Goal: Find specific page/section

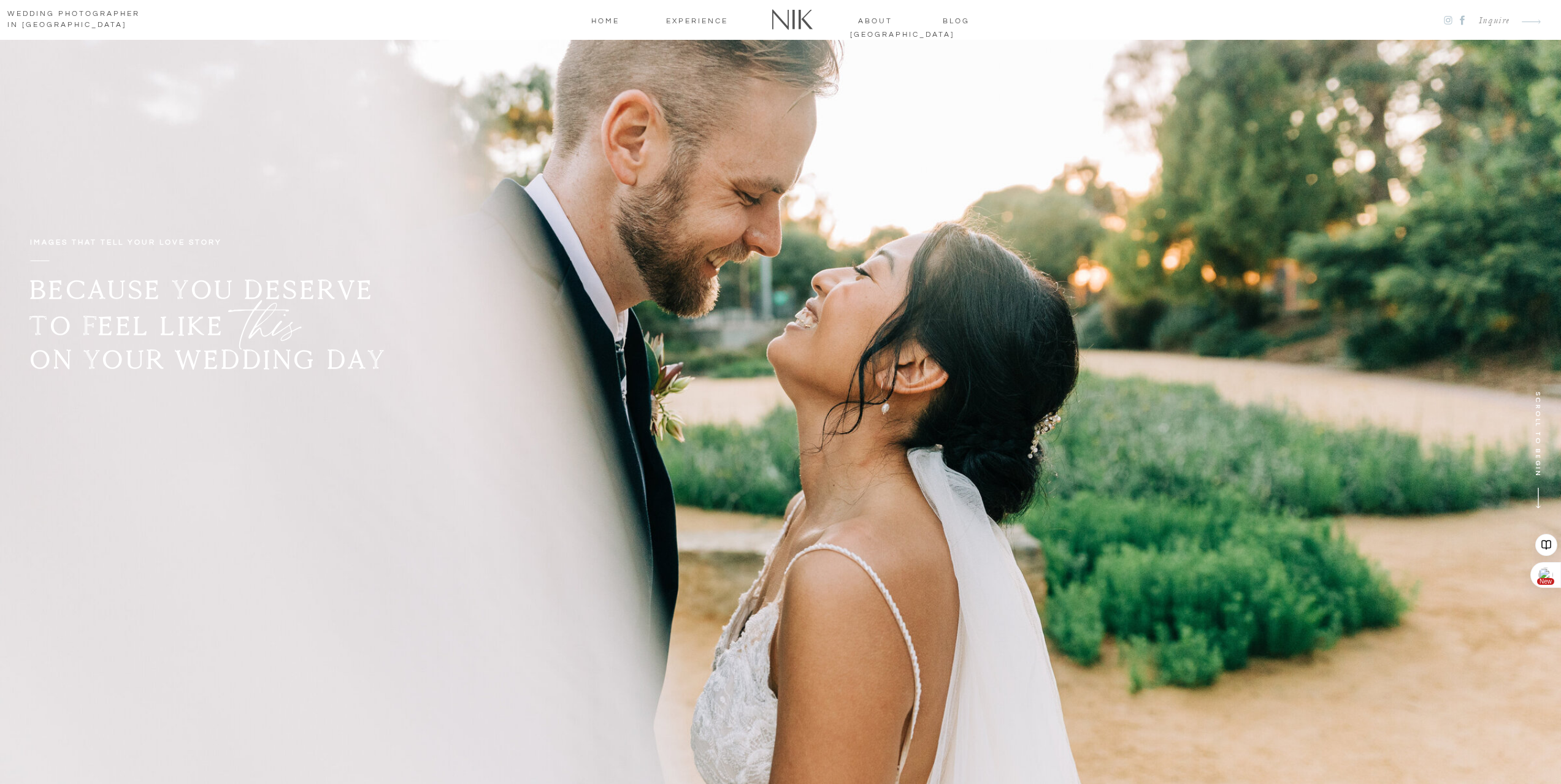
click at [610, 18] on nav "home" at bounding box center [605, 20] width 49 height 11
click at [874, 20] on nav "about [GEOGRAPHIC_DATA]" at bounding box center [875, 20] width 51 height 11
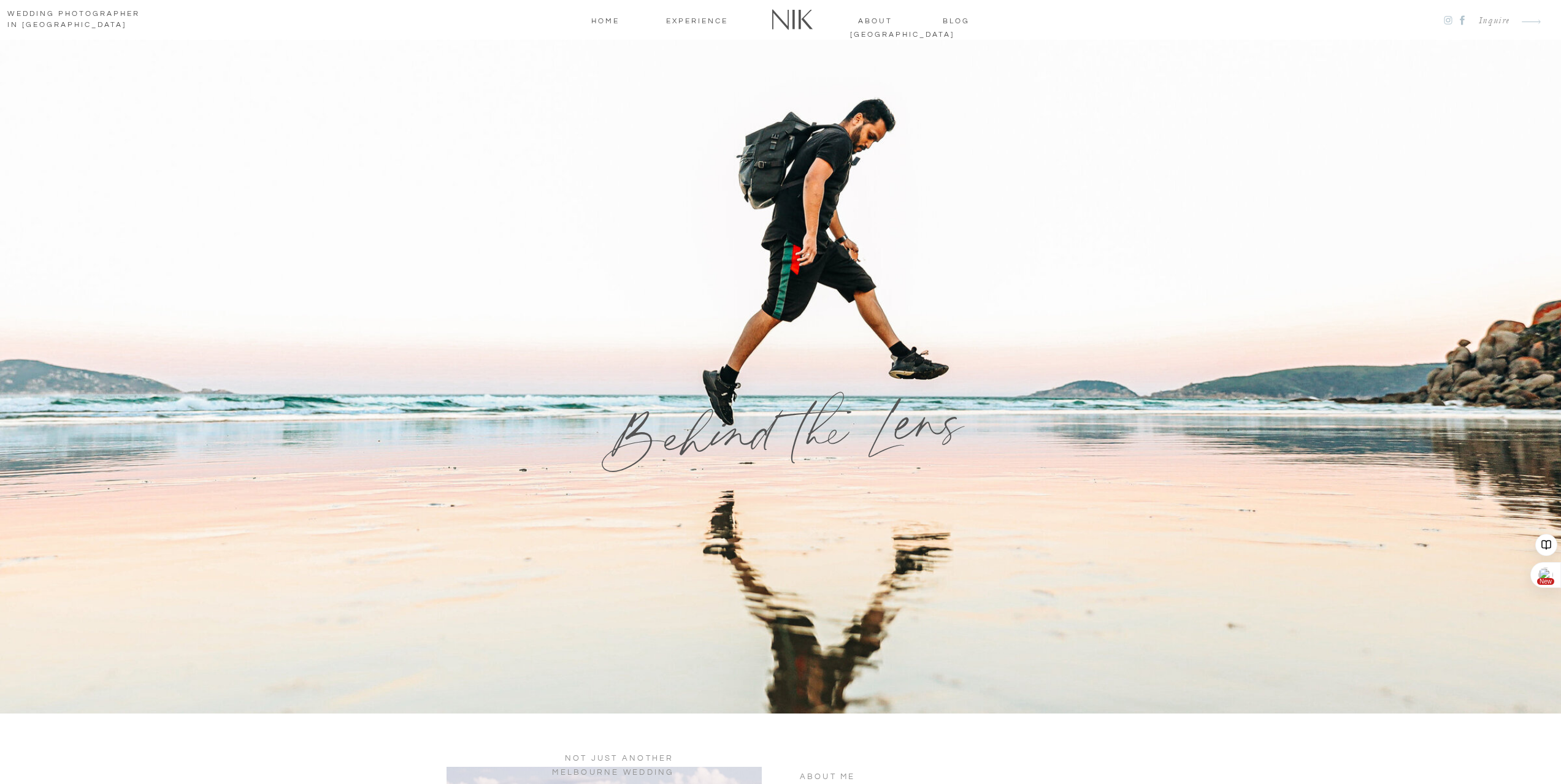
click at [605, 21] on nav "home" at bounding box center [605, 20] width 49 height 11
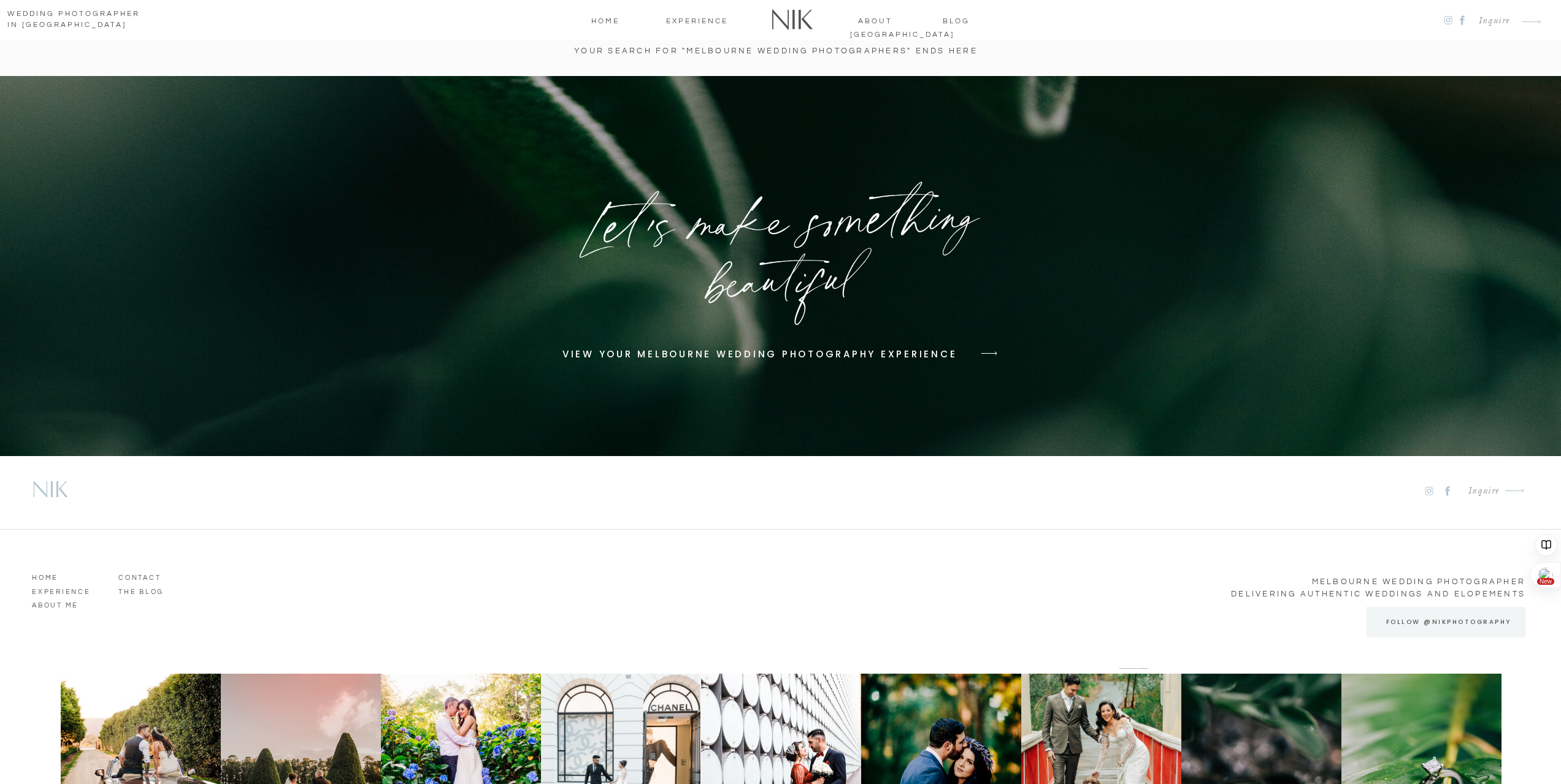
scroll to position [6016, 0]
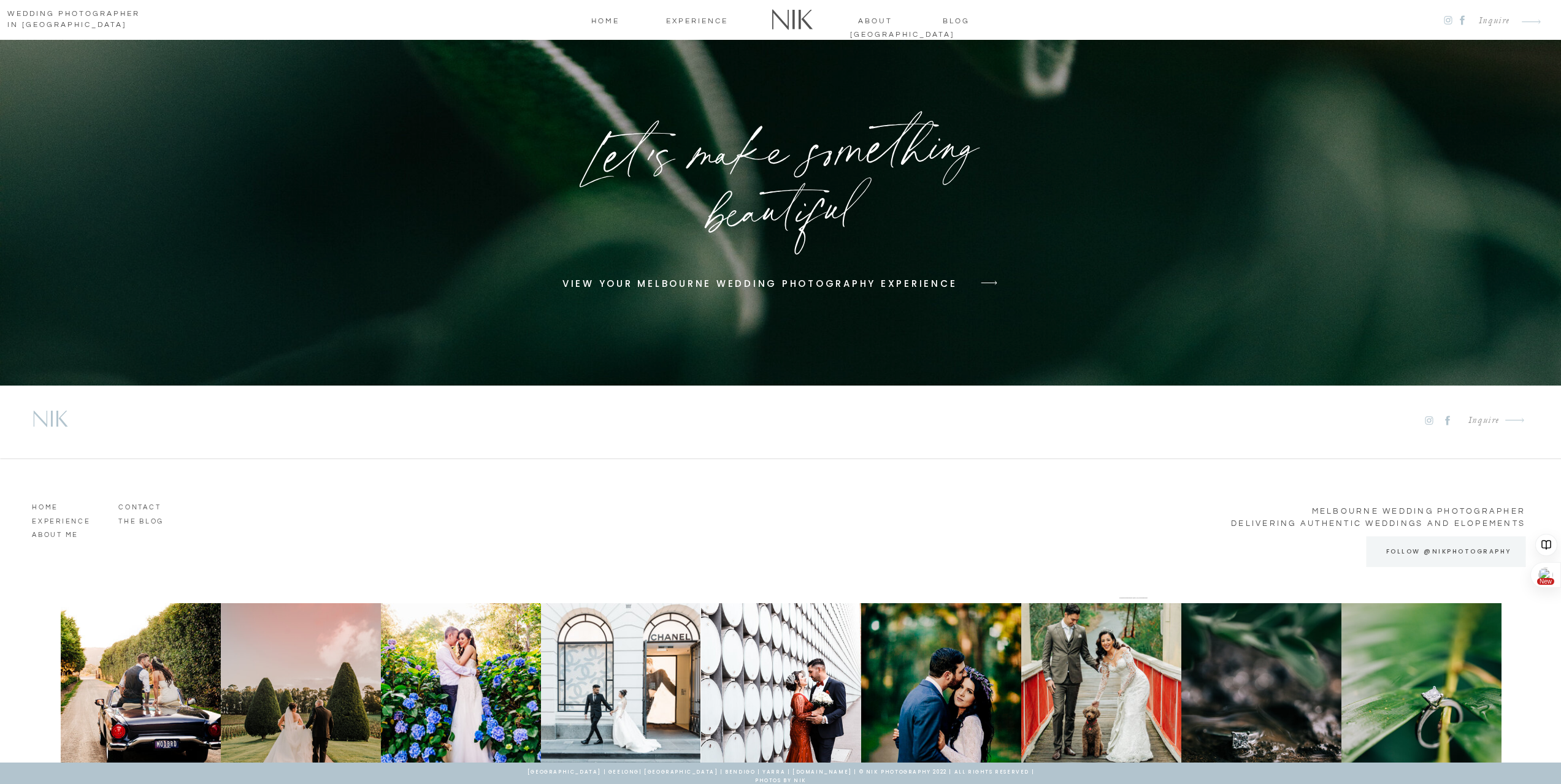
click at [139, 504] on h3 "CONTACT" at bounding box center [154, 505] width 70 height 11
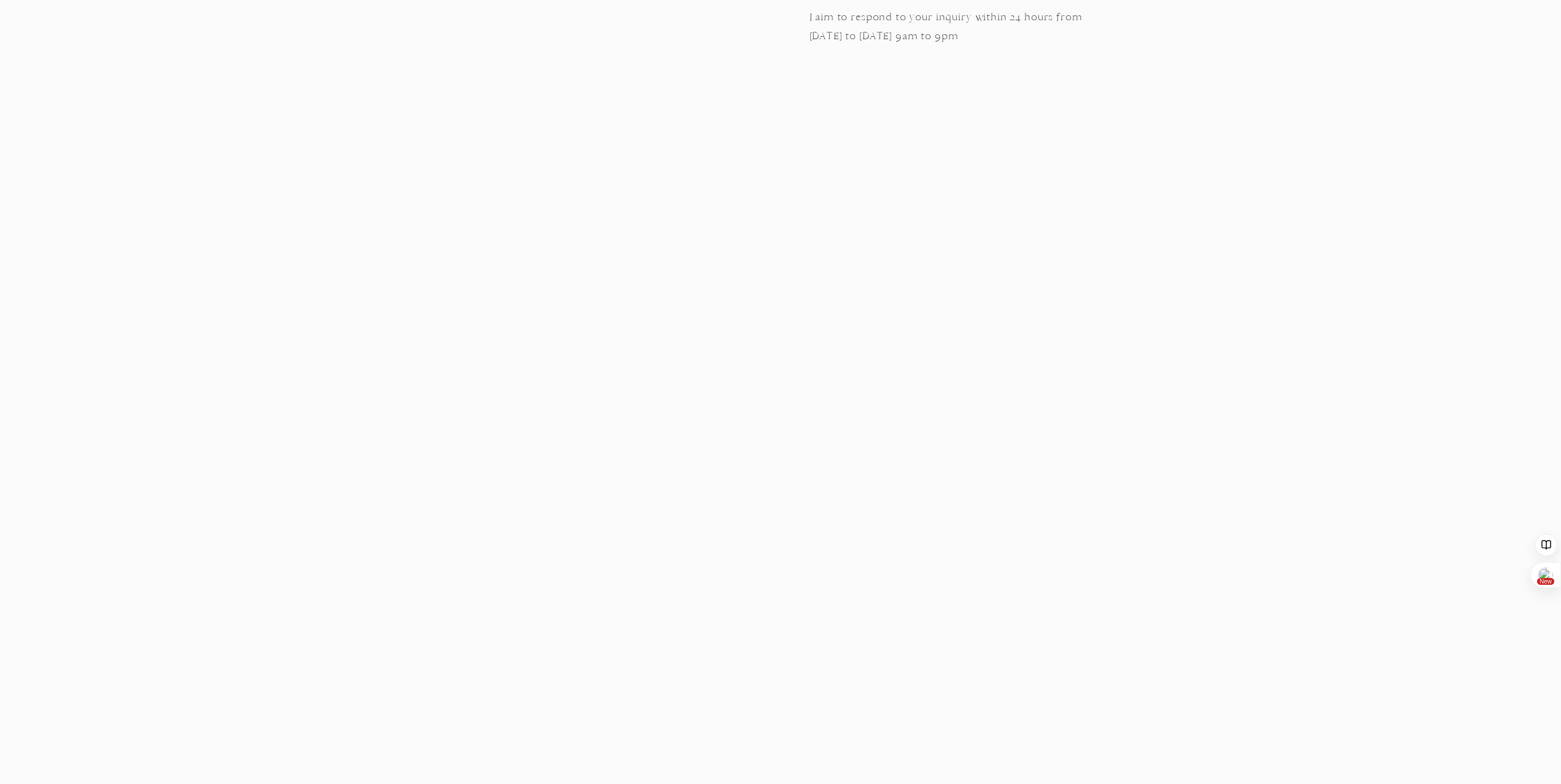
scroll to position [306, 0]
